Goal: Task Accomplishment & Management: Manage account settings

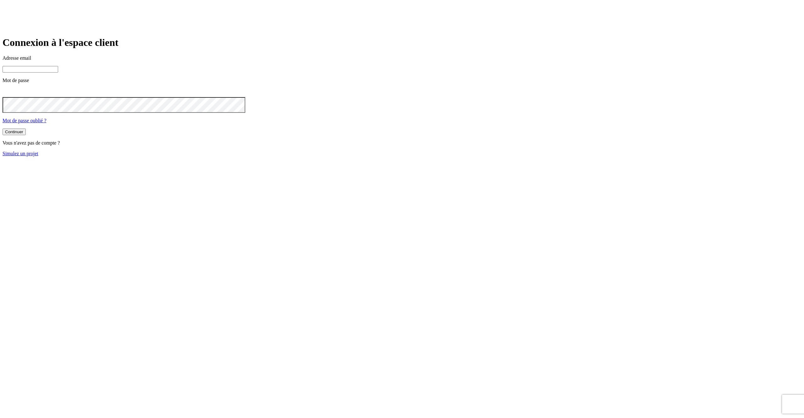
click at [58, 73] on input at bounding box center [31, 69] width 56 height 7
type input "j"
paste input "[DOMAIN_NAME][PERSON_NAME][EMAIL_ADDRESS][DOMAIN_NAME]"
type input "[PERSON_NAME][DOMAIN_NAME][EMAIL_ADDRESS][DOMAIN_NAME]"
click at [3, 129] on button "Continuer" at bounding box center [14, 132] width 23 height 7
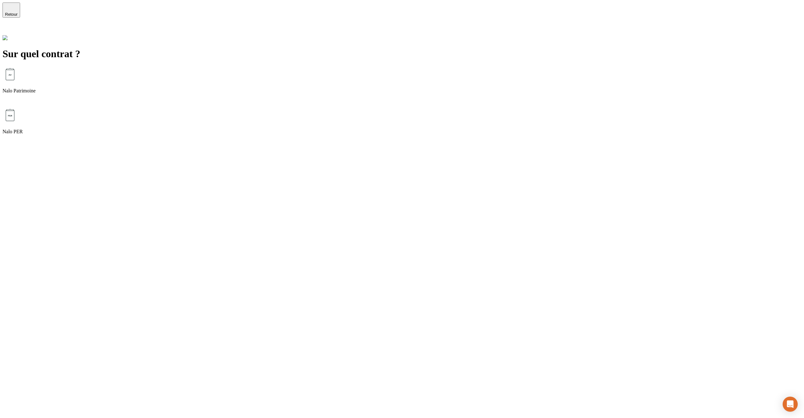
click at [346, 67] on div "Nalo Patrimoine" at bounding box center [402, 87] width 799 height 41
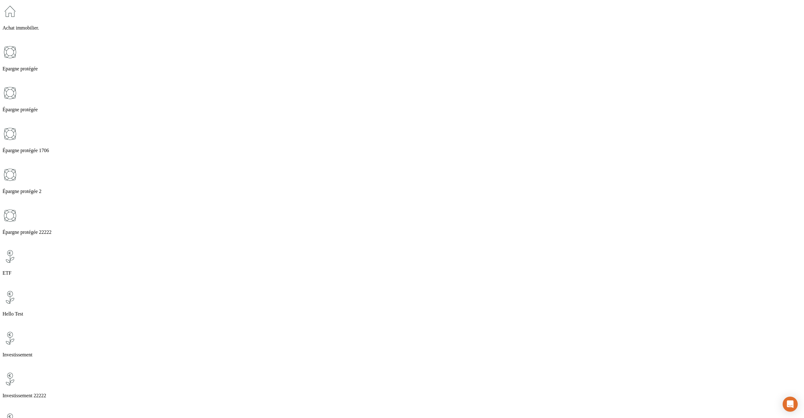
scroll to position [275, 0]
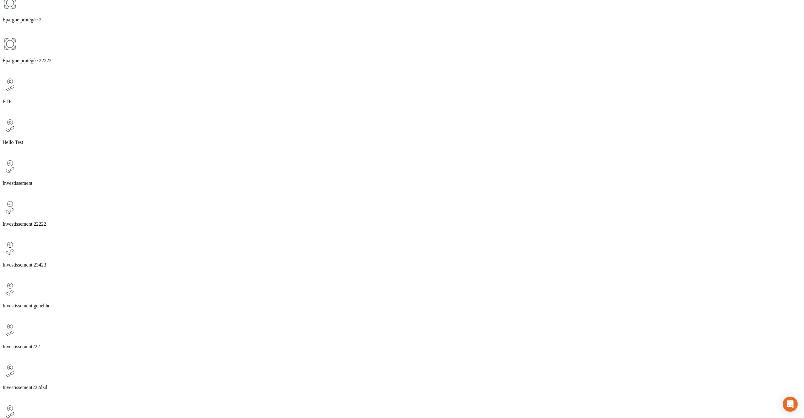
click at [306, 77] on div "ETF" at bounding box center [402, 97] width 799 height 41
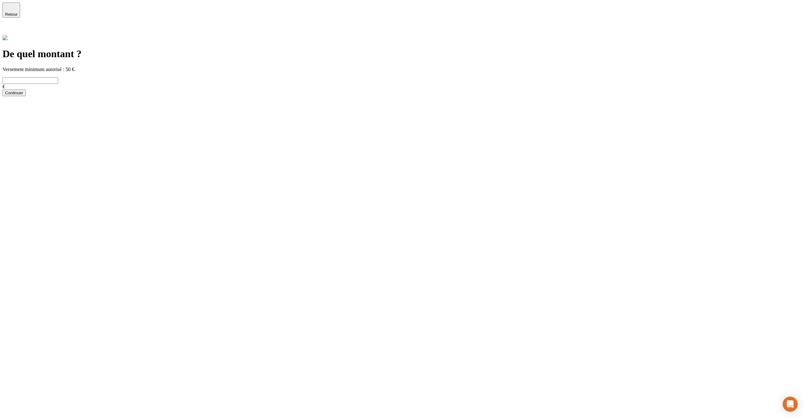
click at [58, 77] on input "text" at bounding box center [31, 80] width 56 height 7
type input "2 425"
click at [23, 95] on div "Continuer" at bounding box center [14, 92] width 18 height 5
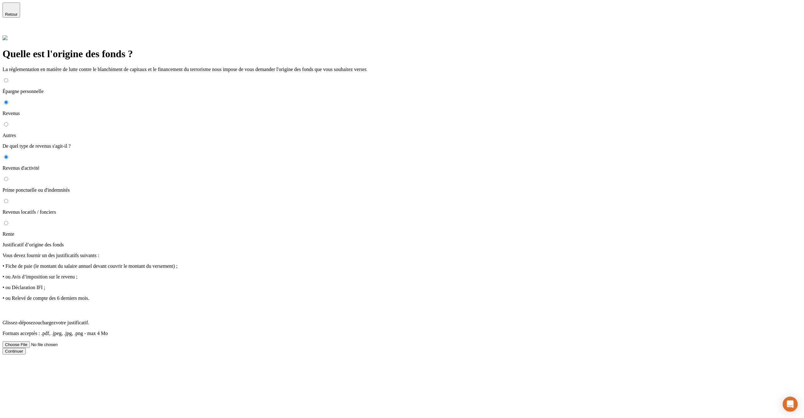
click at [23, 349] on div "Continuer" at bounding box center [14, 351] width 18 height 5
click at [89, 320] on span "Glissez-déposez ou chargez votre justificatif." at bounding box center [46, 322] width 87 height 5
click at [82, 341] on input "Glissez-déposez ou chargez votre justificatif. Formats acceptés : .pdf, .jpeg, …" at bounding box center [42, 344] width 79 height 7
click at [26, 348] on button "Continuer" at bounding box center [14, 351] width 23 height 7
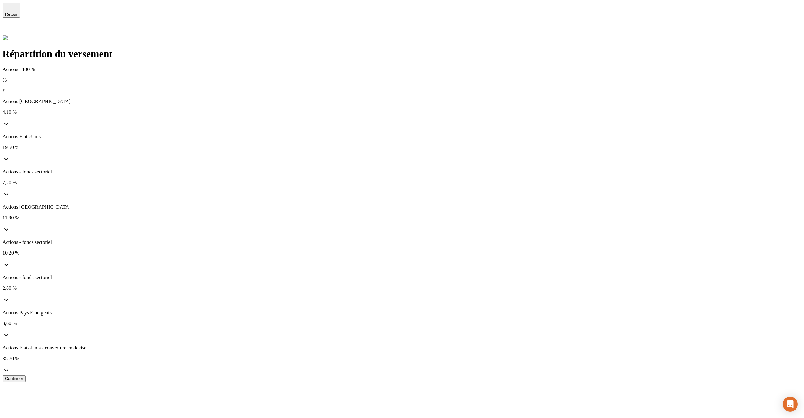
click at [23, 376] on div "Continuer" at bounding box center [14, 378] width 18 height 5
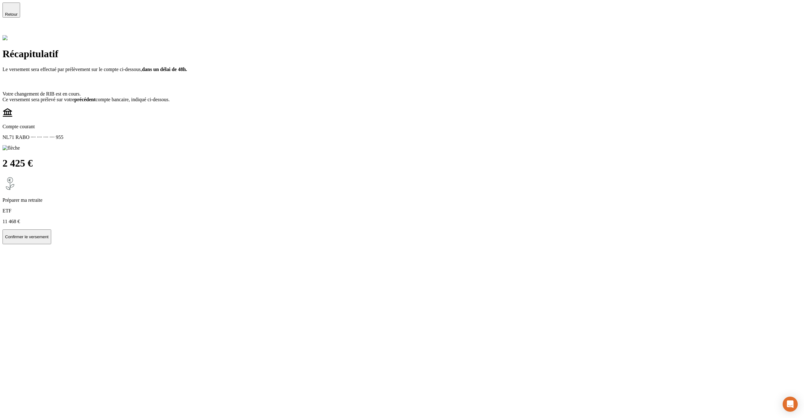
click at [10, 26] on icon at bounding box center [7, 30] width 8 height 8
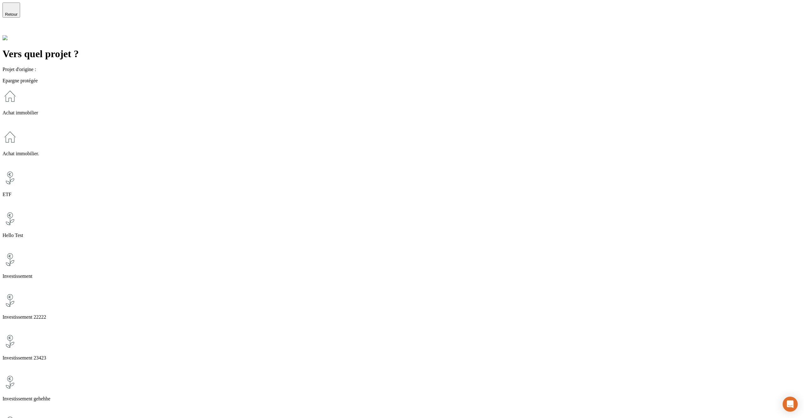
click at [393, 129] on div "Achat immobilier." at bounding box center [402, 149] width 799 height 41
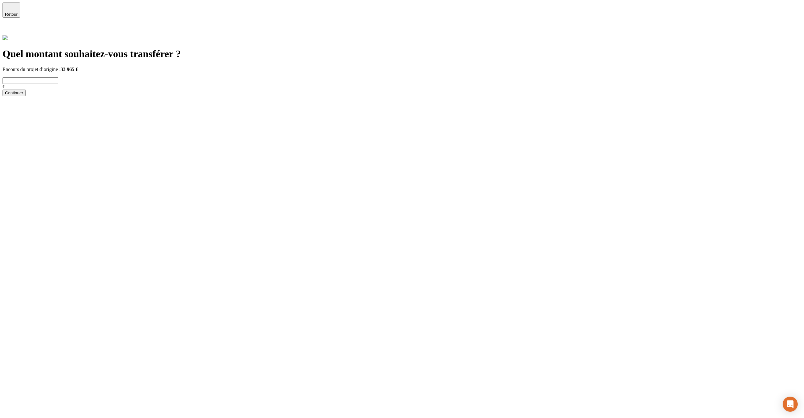
click at [58, 77] on input "text" at bounding box center [31, 80] width 56 height 7
type input "2 323"
click at [23, 95] on div "Continuer" at bounding box center [14, 92] width 18 height 5
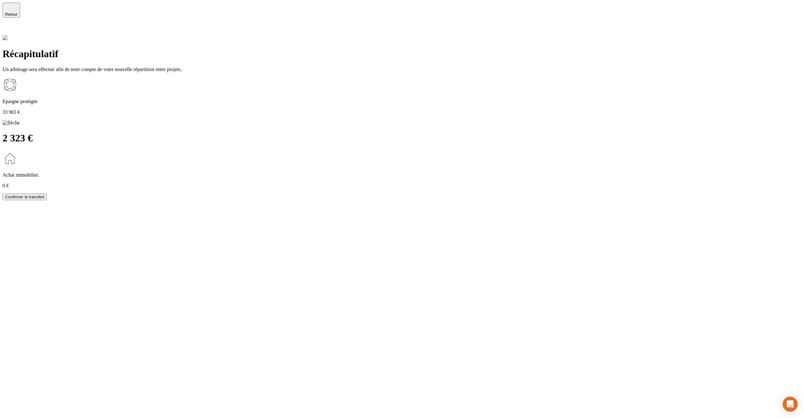
click at [10, 26] on icon at bounding box center [7, 30] width 8 height 8
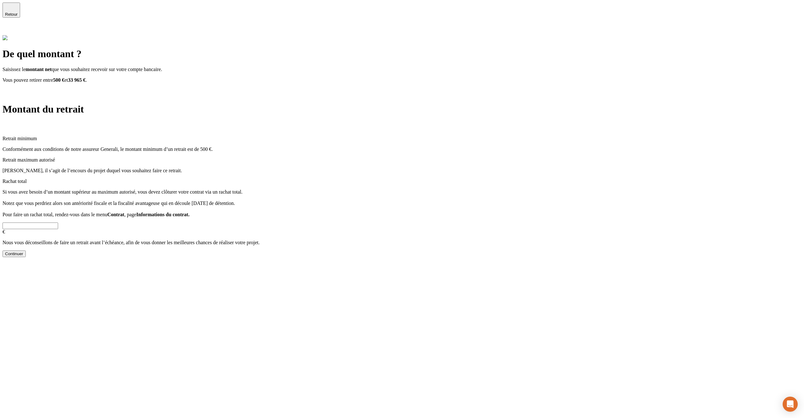
click at [58, 222] on input "text" at bounding box center [31, 225] width 56 height 7
click at [23, 251] on div "Continuer" at bounding box center [14, 253] width 18 height 5
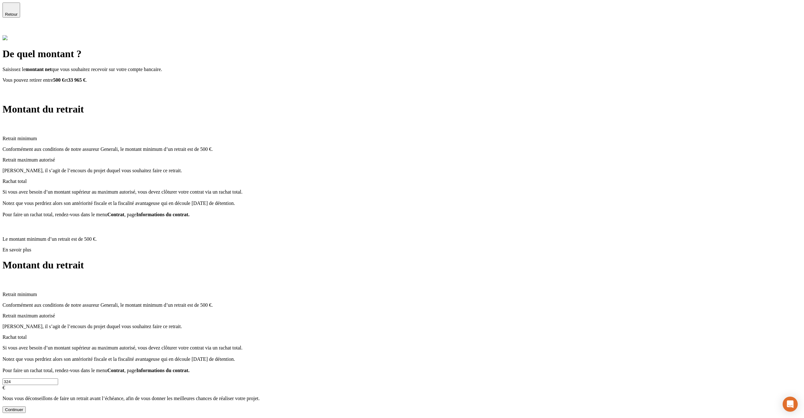
click at [58, 378] on input "324" at bounding box center [31, 381] width 56 height 7
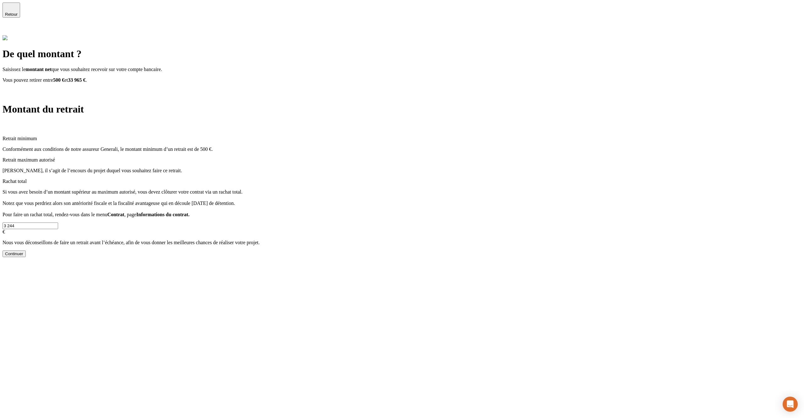
type input "3 244"
click at [229, 250] on div "Continuer" at bounding box center [402, 253] width 799 height 7
click at [23, 251] on div "Continuer" at bounding box center [14, 253] width 18 height 5
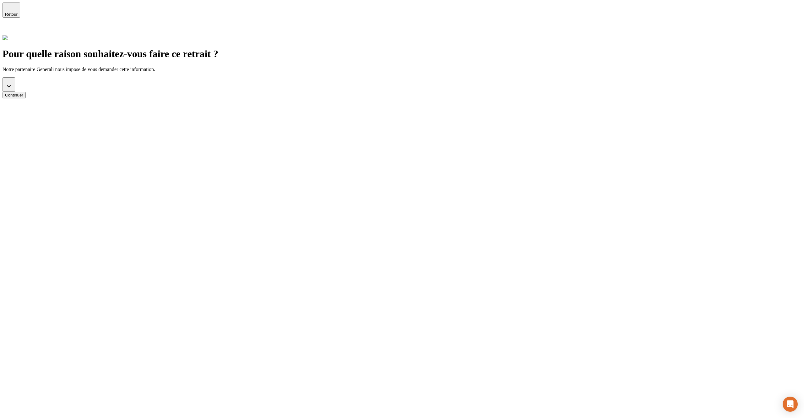
click at [15, 77] on button "button" at bounding box center [9, 84] width 13 height 14
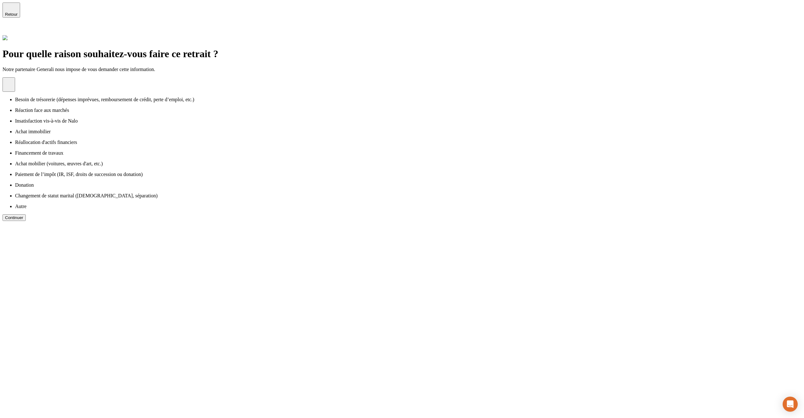
click at [234, 107] on p "Réaction face aux marchés" at bounding box center [408, 110] width 787 height 6
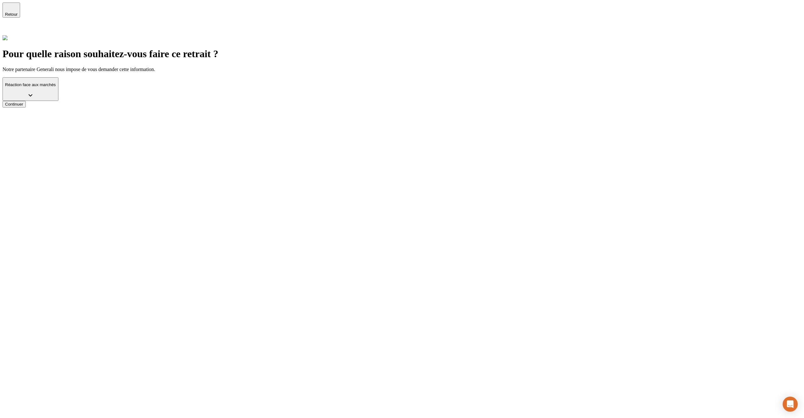
click at [23, 103] on div "Continuer" at bounding box center [14, 104] width 18 height 5
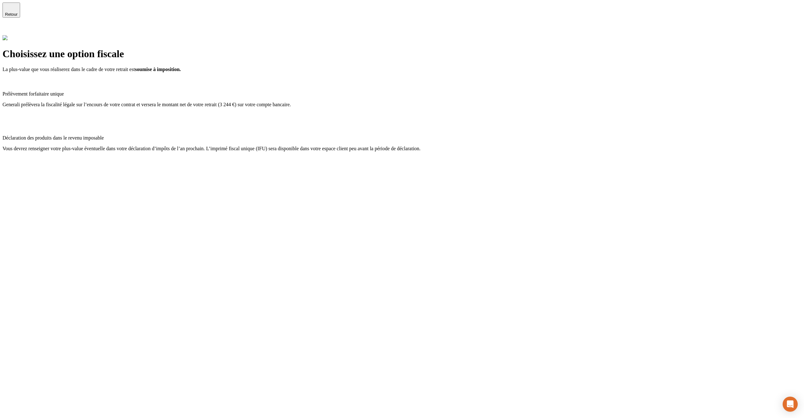
click at [8, 28] on icon at bounding box center [6, 30] width 4 height 4
